Goal: Information Seeking & Learning: Learn about a topic

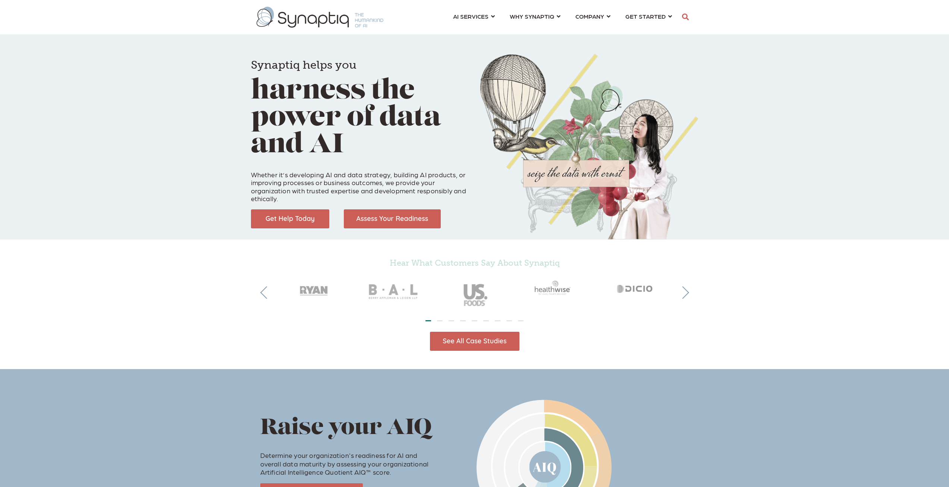
scroll to position [0, 3]
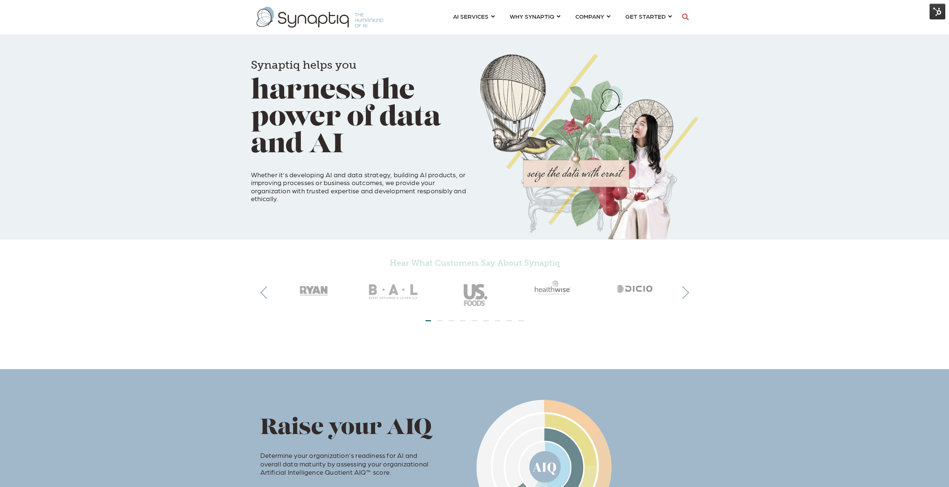
drag, startPoint x: 941, startPoint y: 10, endPoint x: 940, endPoint y: 14, distance: 3.8
click at [941, 11] on img at bounding box center [937, 12] width 16 height 16
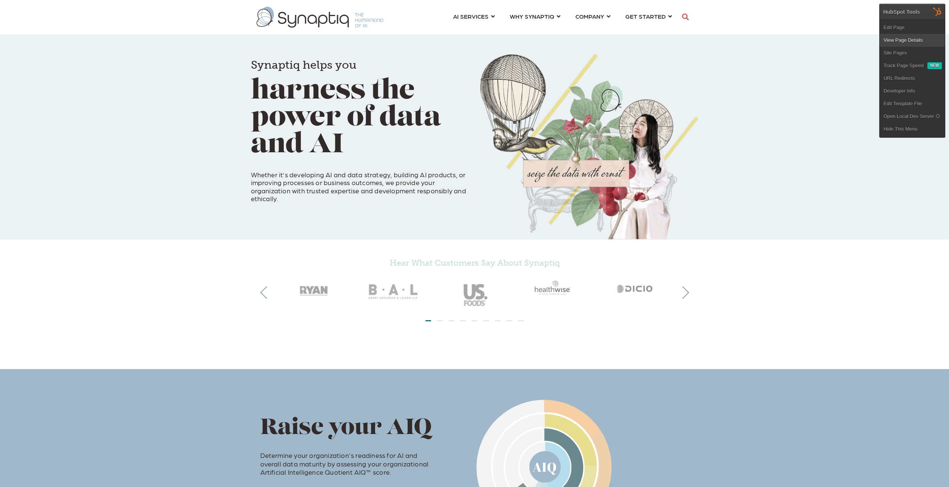
click at [913, 38] on link "View Page Details" at bounding box center [912, 40] width 65 height 13
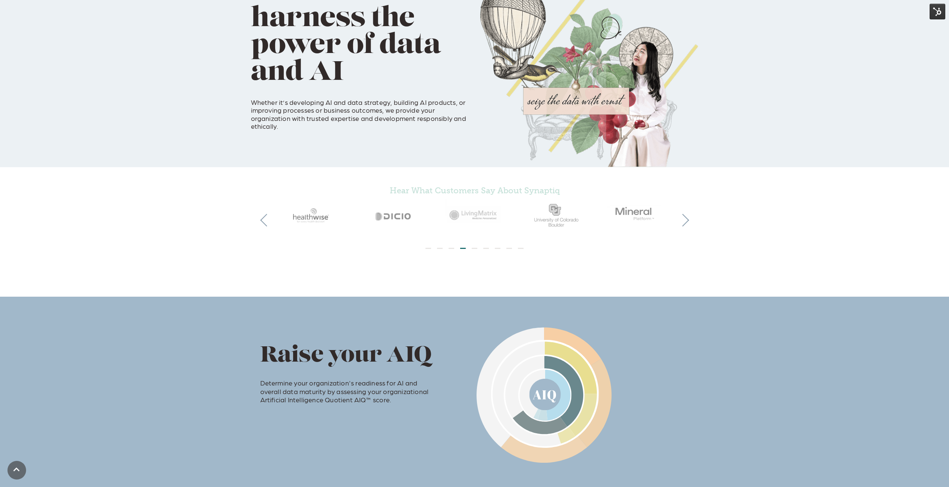
scroll to position [0, 0]
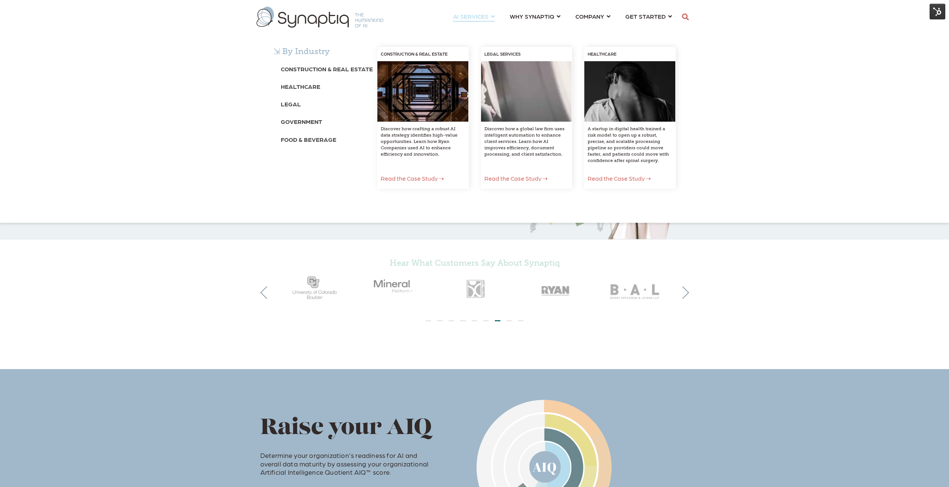
click at [471, 28] on div "⇲ By Industry Construction & Real Estate Healthcare Legal Government Food & Bev…" at bounding box center [474, 125] width 949 height 195
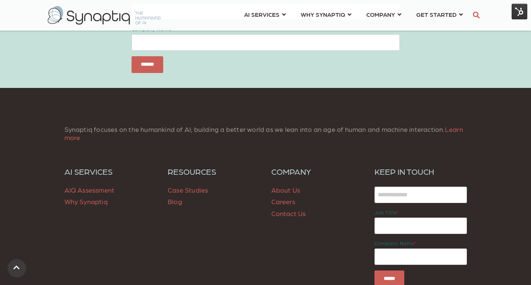
scroll to position [1081, 0]
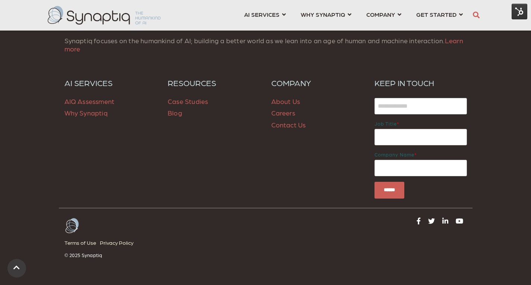
drag, startPoint x: 106, startPoint y: 103, endPoint x: 128, endPoint y: 107, distance: 21.7
click at [106, 103] on span "AIQ Assessment" at bounding box center [89, 101] width 50 height 8
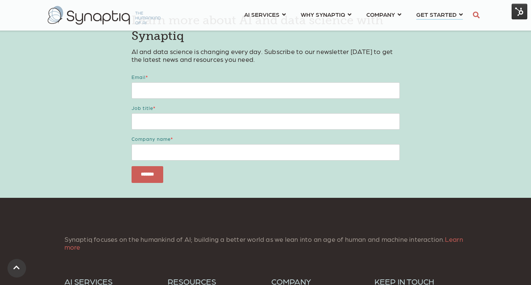
scroll to position [671, 0]
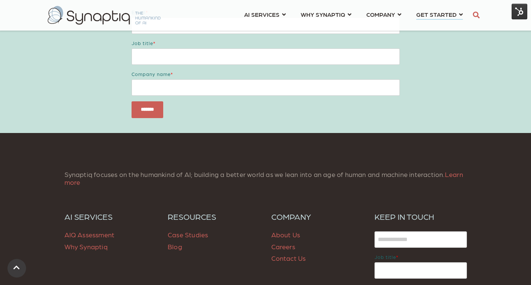
click at [95, 249] on span "Why Synaptiq" at bounding box center [85, 247] width 43 height 8
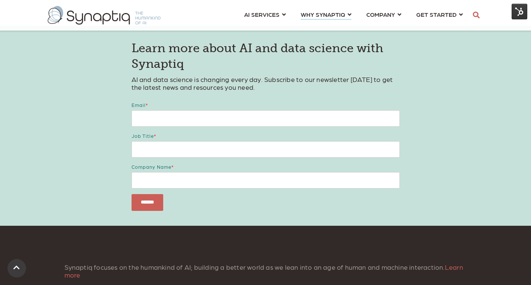
scroll to position [932, 0]
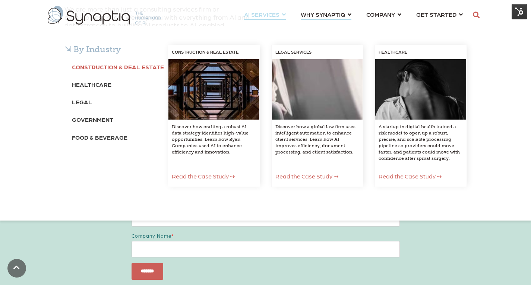
click at [98, 66] on b "Construction & Real Estate" at bounding box center [118, 66] width 92 height 7
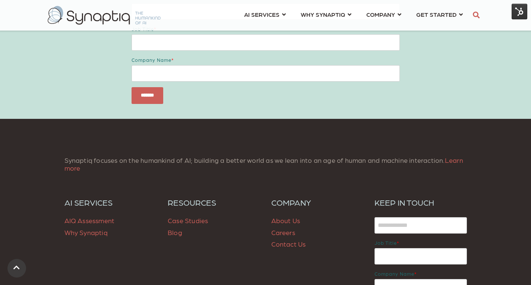
scroll to position [1529, 0]
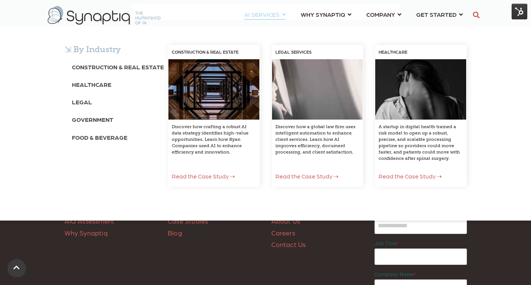
click at [261, 12] on span "AI SERVICES ⇲ By Industry Construction & Real Estate Healthcare Legal Governmen…" at bounding box center [261, 14] width 35 height 10
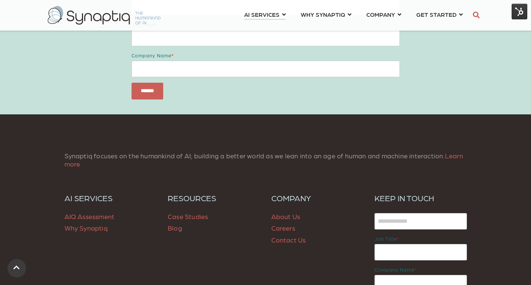
scroll to position [2051, 0]
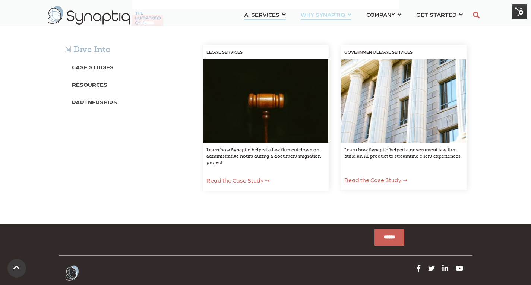
click at [330, 13] on span "WHY SYNAPTIQ ⇲ Dive Into Case Studies Resources Partnerships LEGAL SERVICES Lea…" at bounding box center [323, 14] width 44 height 10
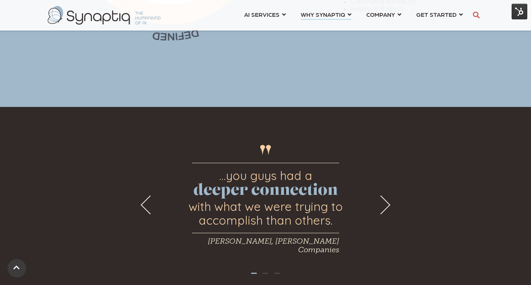
scroll to position [522, 0]
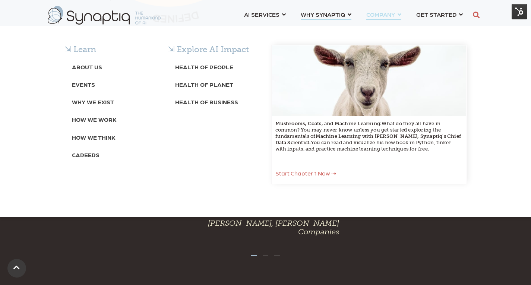
click at [383, 12] on span "COMPANY ⇲ Learn About Us Events Why We Exist How We Work How We Think Careers ⇲…" at bounding box center [380, 14] width 29 height 10
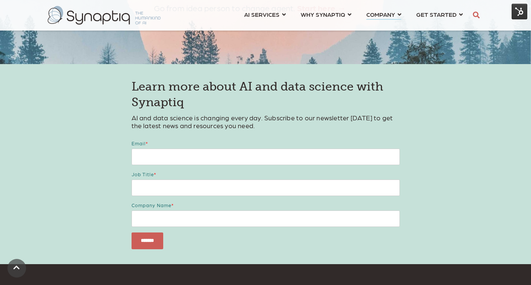
scroll to position [2535, 0]
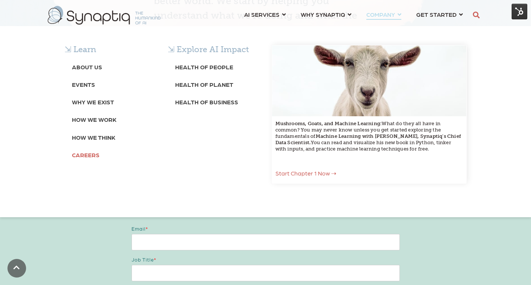
click at [92, 153] on b "Careers" at bounding box center [86, 154] width 28 height 7
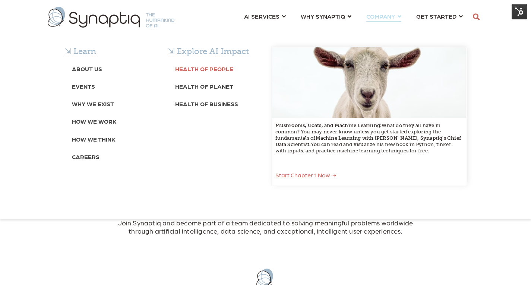
click at [220, 67] on b "Health of People" at bounding box center [204, 68] width 58 height 7
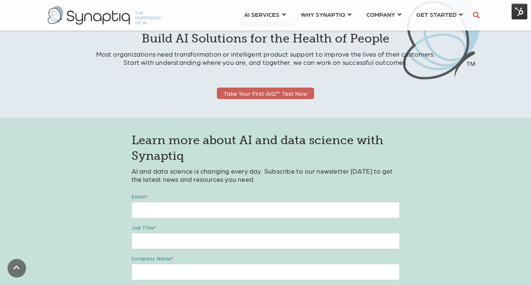
scroll to position [3132, 0]
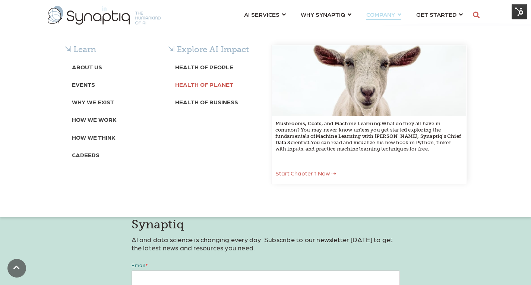
click at [214, 83] on b "Health of Planet" at bounding box center [204, 84] width 58 height 7
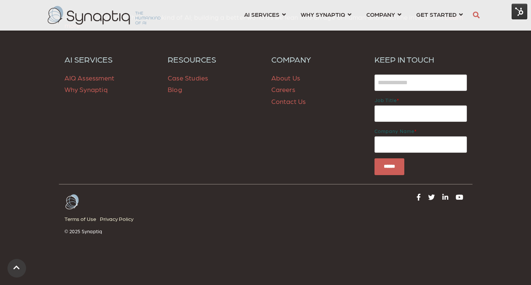
scroll to position [2525, 0]
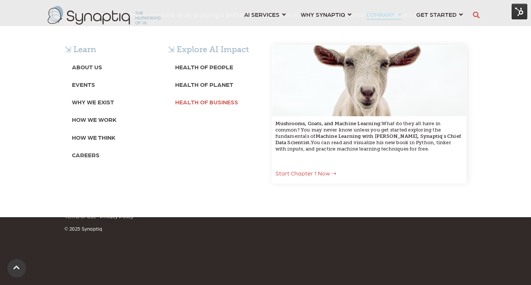
click at [212, 103] on b "Health of Business" at bounding box center [206, 101] width 63 height 7
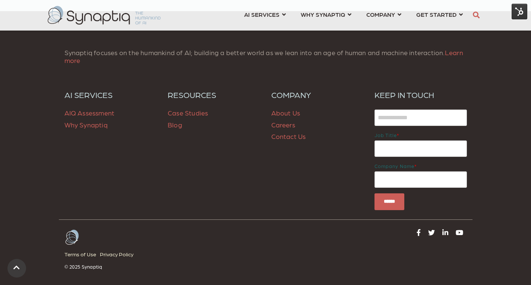
scroll to position [2469, 0]
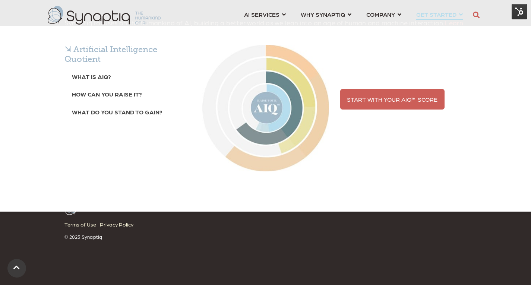
click at [439, 12] on span "GET STARTED ⇲ Artificial Intelligence Quotient What is AIQ? How can you raise i…" at bounding box center [436, 14] width 40 height 10
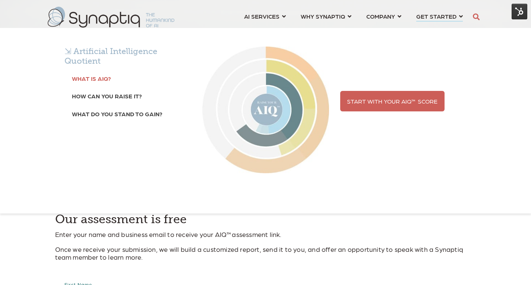
click at [90, 79] on b "What is AIQ?" at bounding box center [91, 78] width 39 height 7
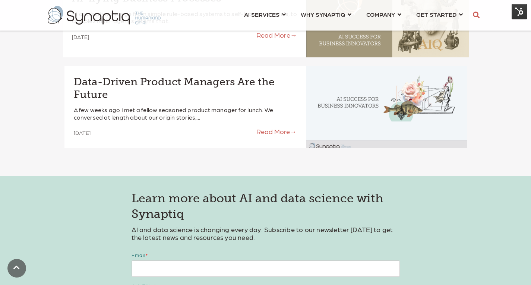
scroll to position [1044, 0]
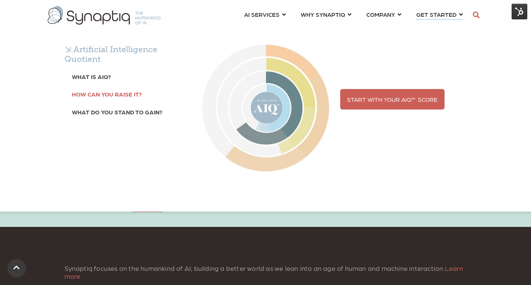
click at [108, 94] on b "How can you raise it?" at bounding box center [107, 94] width 70 height 7
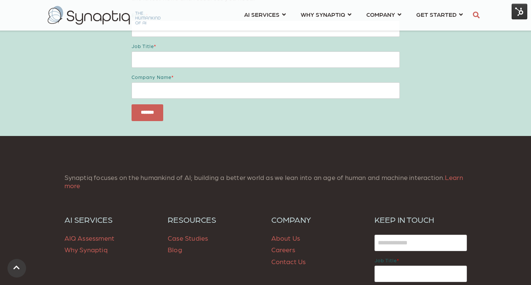
scroll to position [2128, 0]
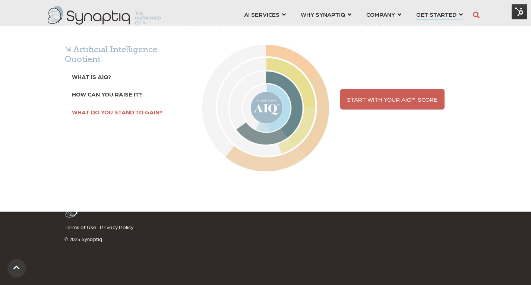
click at [122, 108] on b "What do you stand to gain?" at bounding box center [117, 111] width 91 height 7
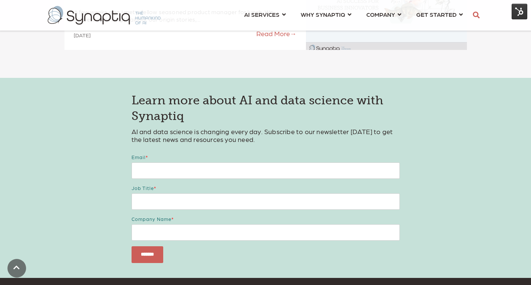
scroll to position [2483, 0]
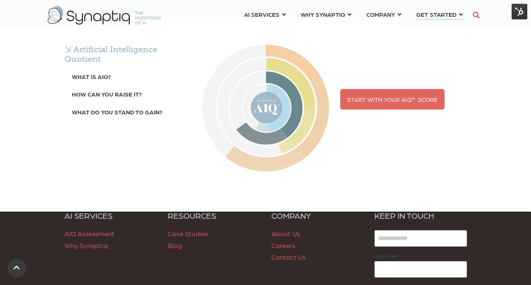
click at [408, 96] on span "Start With Your AIQ™ Score" at bounding box center [392, 99] width 91 height 7
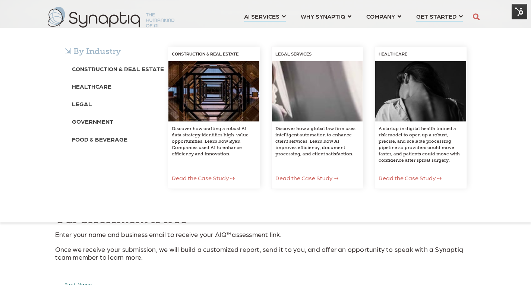
click at [207, 180] on span "Read the Case Study ⇢" at bounding box center [203, 177] width 63 height 7
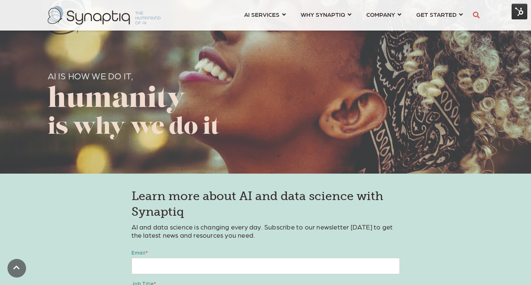
scroll to position [1780, 0]
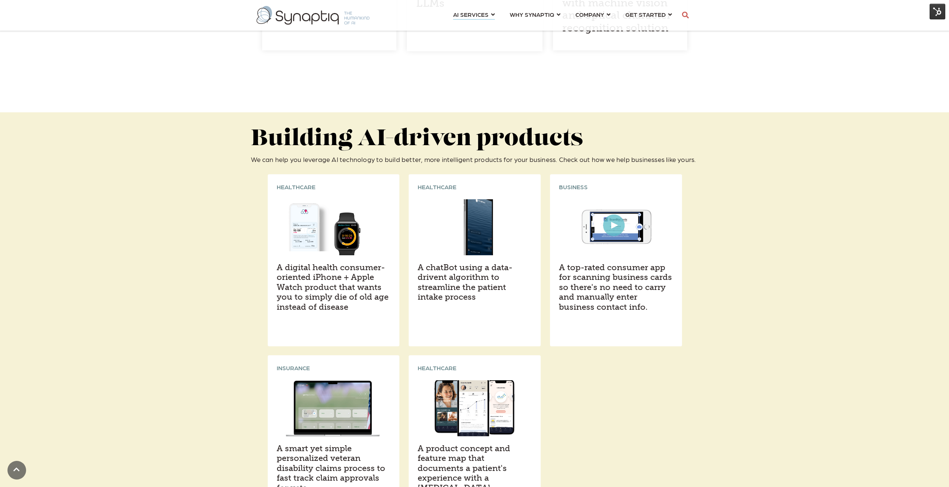
scroll to position [950, 0]
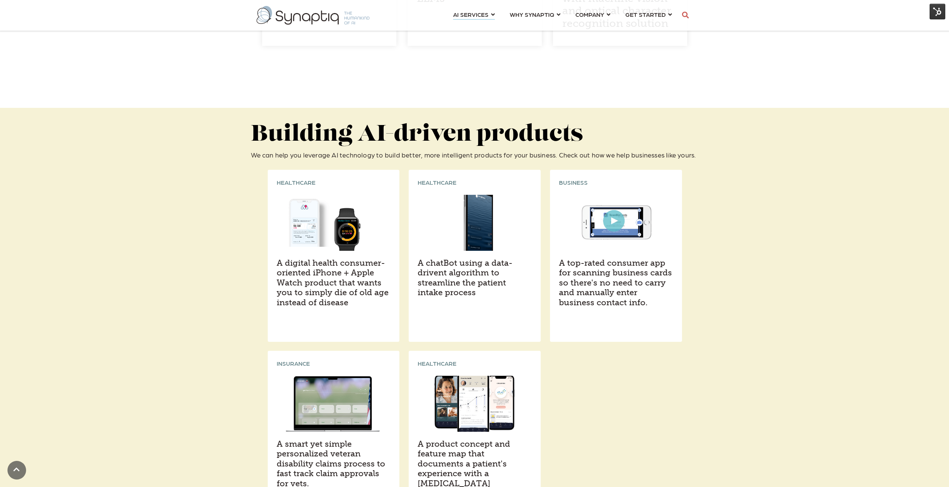
click at [933, 8] on img at bounding box center [937, 12] width 16 height 16
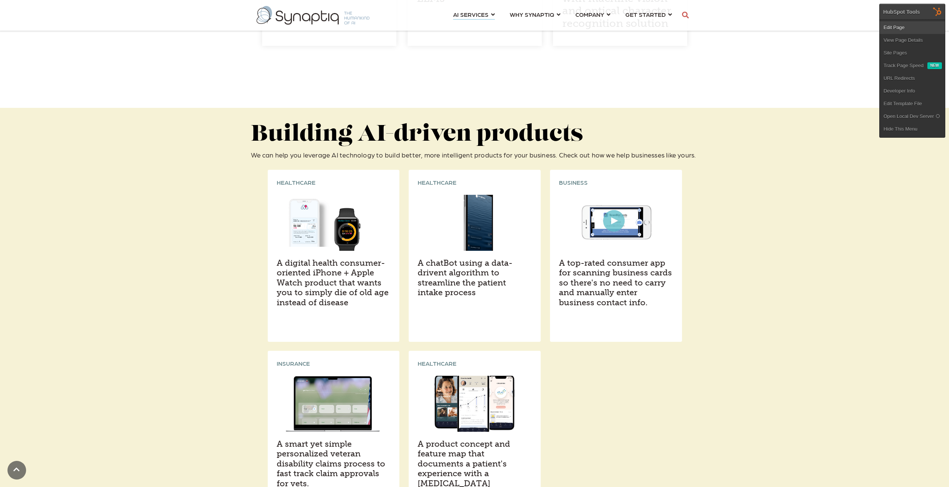
click at [902, 28] on link "Edit Page" at bounding box center [912, 27] width 65 height 13
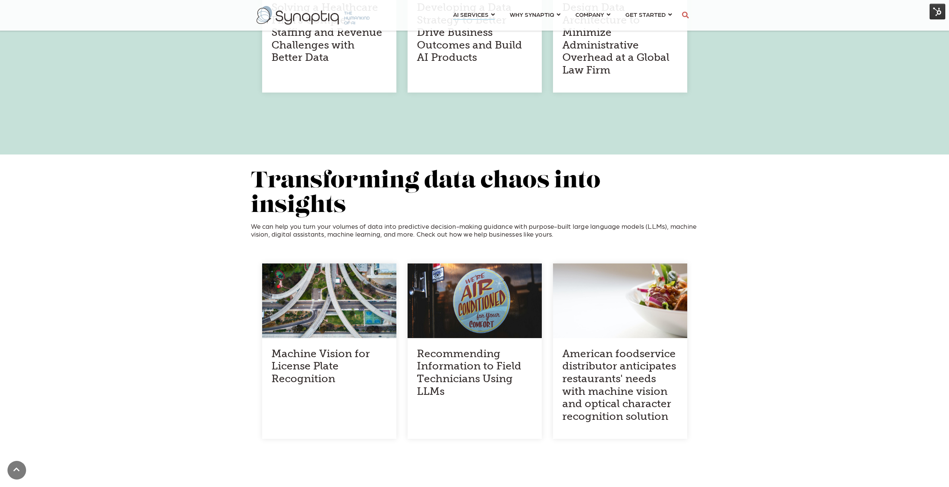
scroll to position [540, 0]
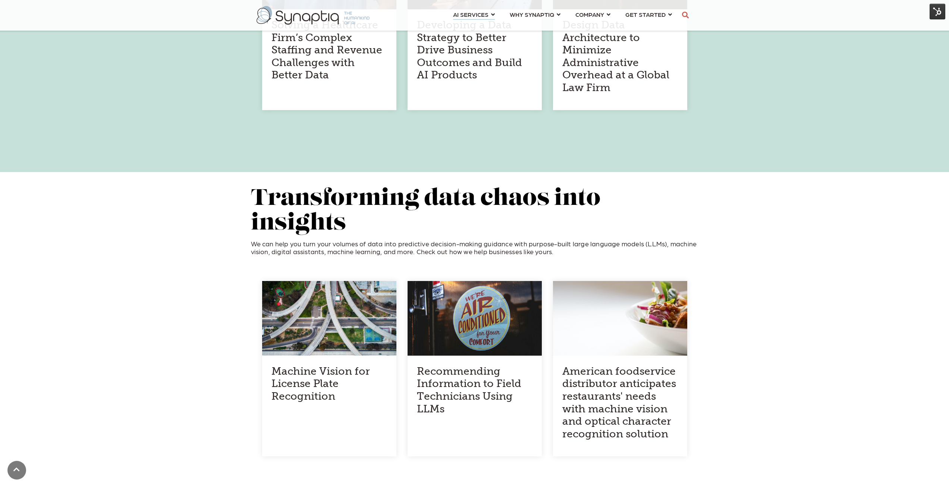
click at [940, 15] on img at bounding box center [937, 12] width 16 height 16
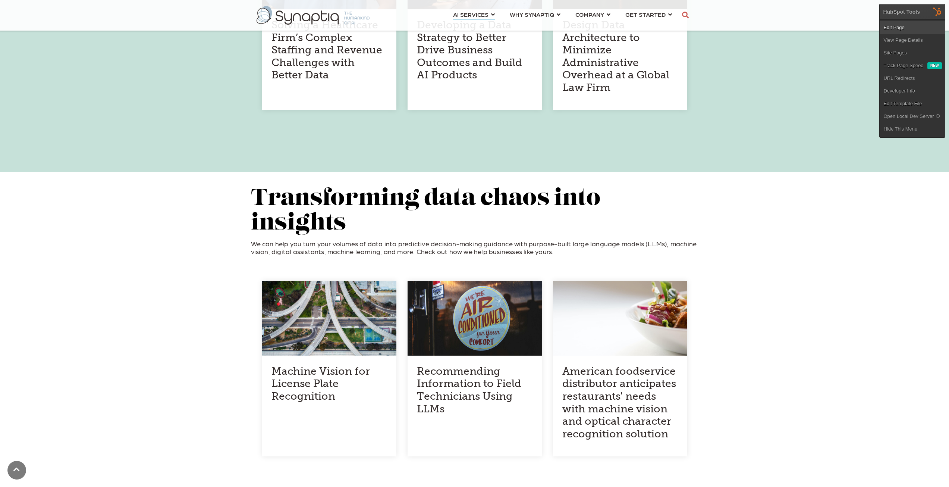
click at [902, 29] on link "Edit Page" at bounding box center [912, 27] width 65 height 13
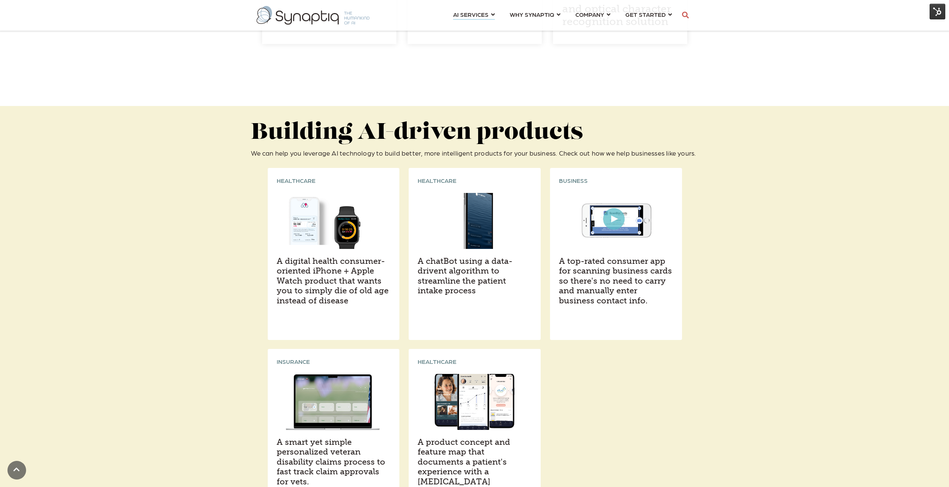
scroll to position [969, 0]
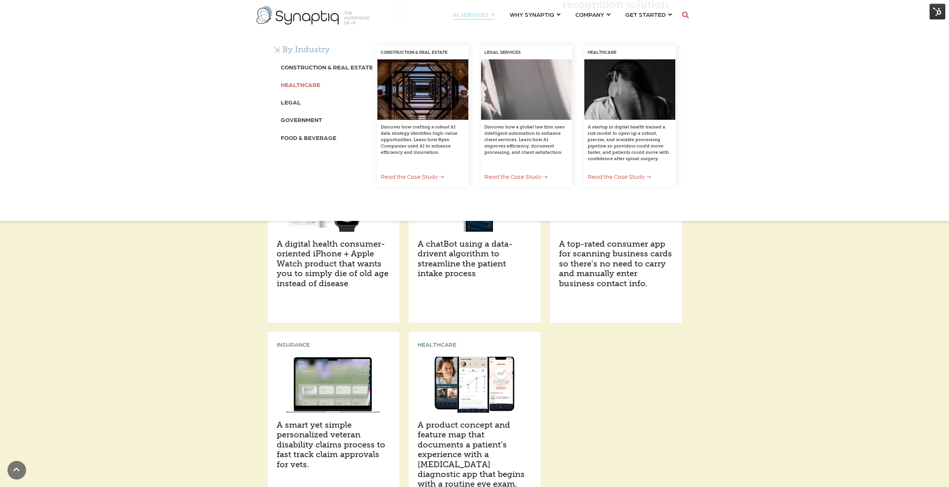
click at [307, 85] on b "Healthcare" at bounding box center [301, 84] width 40 height 7
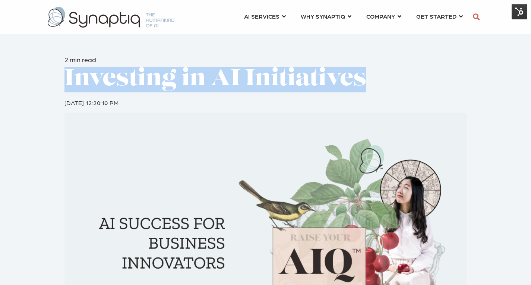
drag, startPoint x: 371, startPoint y: 78, endPoint x: 68, endPoint y: 72, distance: 302.8
click at [68, 72] on h1 "Investing in AI Initiatives" at bounding box center [265, 79] width 403 height 25
copy span "Investing in AI Initiatives"
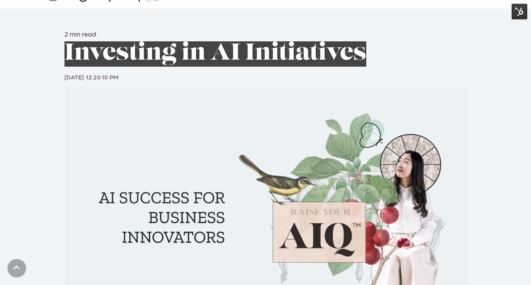
scroll to position [37, 0]
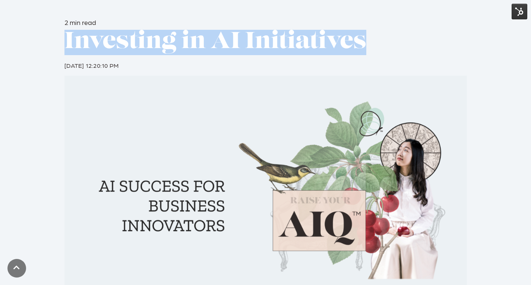
click at [517, 17] on img at bounding box center [520, 12] width 16 height 16
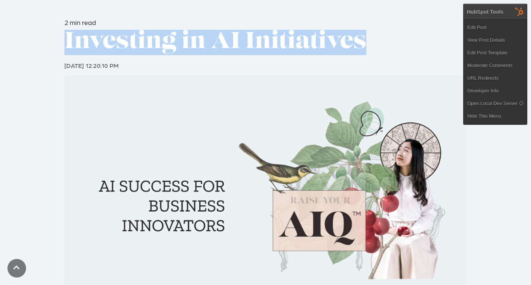
click at [491, 46] on link "View Post Details" at bounding box center [495, 40] width 63 height 13
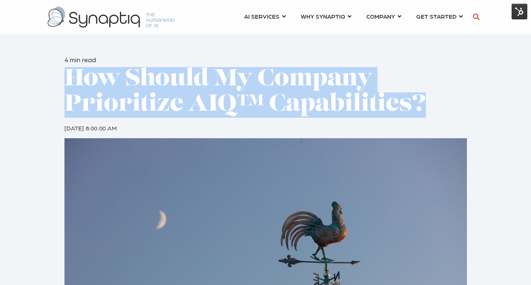
drag, startPoint x: 440, startPoint y: 104, endPoint x: 70, endPoint y: 81, distance: 369.8
click at [70, 81] on h1 "How Should My Company Prioritize AIQ™ Capabilities?" at bounding box center [265, 92] width 403 height 51
copy span "How Should My Company Prioritize AIQ™ Capabilities?"
click at [521, 12] on img at bounding box center [520, 12] width 16 height 16
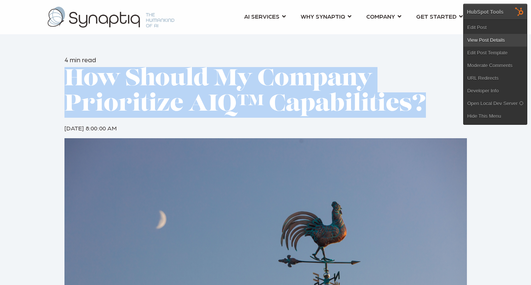
click at [498, 41] on link "View Post Details" at bounding box center [495, 40] width 63 height 13
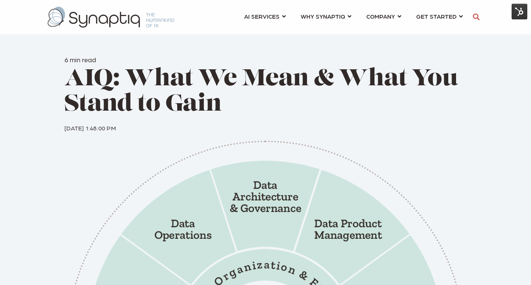
click at [522, 13] on img at bounding box center [520, 12] width 16 height 16
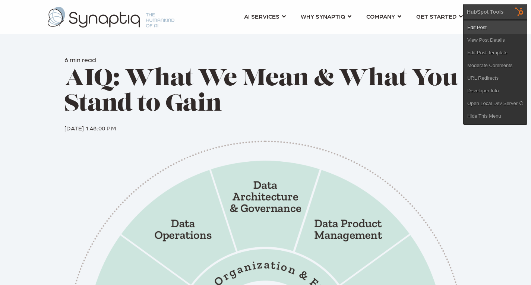
click at [486, 31] on link "Edit Post" at bounding box center [495, 27] width 63 height 13
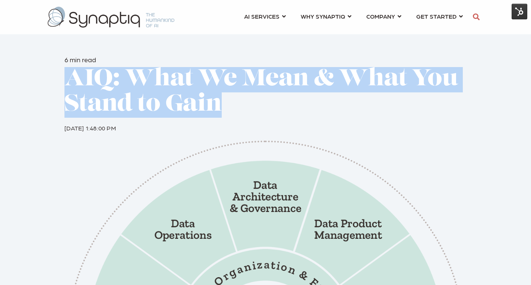
drag, startPoint x: 229, startPoint y: 106, endPoint x: 69, endPoint y: 81, distance: 161.2
click at [69, 81] on h1 "AIQ: What We Mean & What You Stand to Gain" at bounding box center [265, 92] width 403 height 51
copy span "AIQ: What We Mean & What You Stand to Gain"
click at [520, 9] on img at bounding box center [520, 12] width 16 height 16
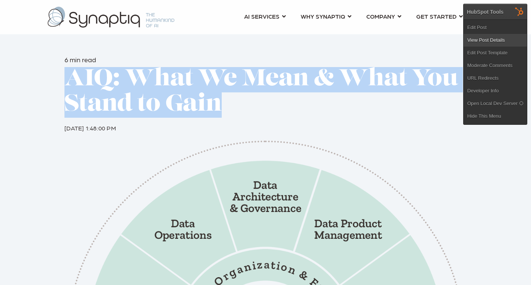
click at [496, 38] on link "View Post Details" at bounding box center [495, 40] width 63 height 13
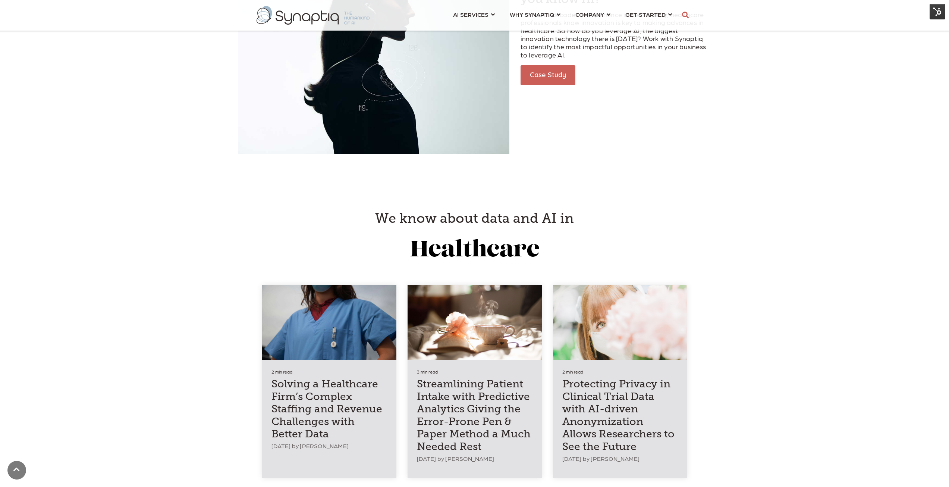
scroll to position [1529, 0]
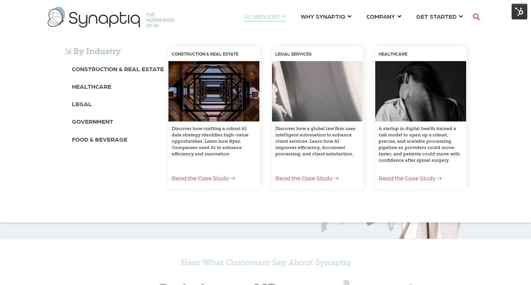
click at [276, 15] on span "AI SERVICES ⇲ By Industry Construction & Real Estate Healthcare Legal Governmen…" at bounding box center [261, 16] width 35 height 10
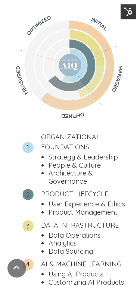
scroll to position [3038, 0]
